Goal: Information Seeking & Learning: Learn about a topic

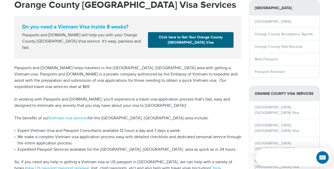
click at [259, 20] on icon "Close dialog" at bounding box center [258, 21] width 4 height 4
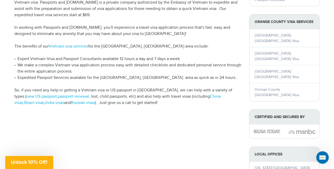
scroll to position [125, 0]
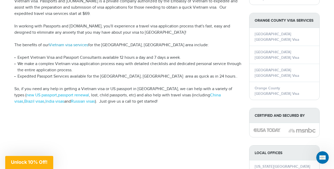
click at [77, 42] on link "Vietnam visa services" at bounding box center [68, 44] width 39 height 5
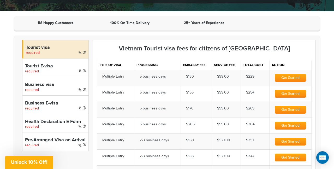
scroll to position [156, 0]
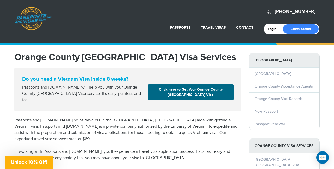
scroll to position [10, 0]
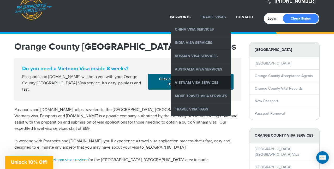
click at [204, 82] on link "Vietnam Visa Services" at bounding box center [201, 82] width 60 height 13
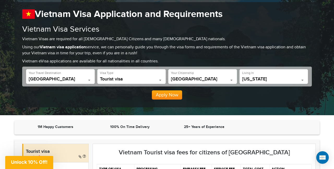
scroll to position [52, 0]
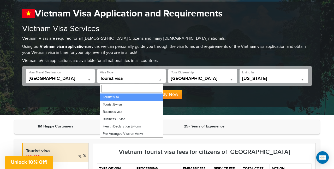
click at [161, 79] on b at bounding box center [160, 79] width 2 height 1
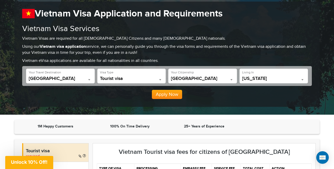
click at [161, 79] on b at bounding box center [160, 79] width 2 height 1
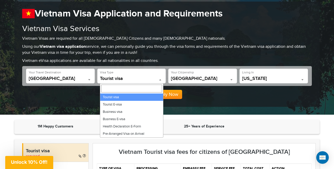
click at [248, 59] on p "Vietnam eVisa applications are available for all nationalities in all countries." at bounding box center [166, 61] width 289 height 6
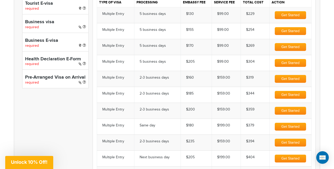
scroll to position [219, 0]
